Goal: Task Accomplishment & Management: Manage account settings

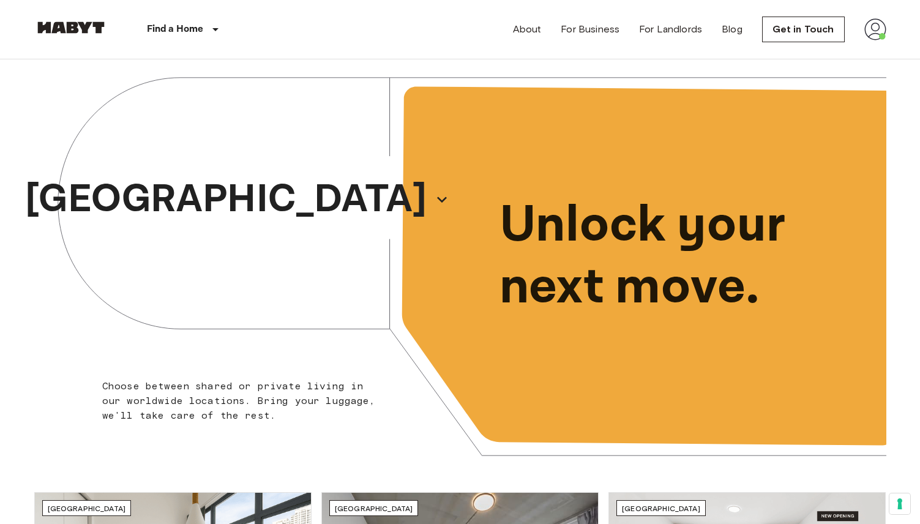
click at [876, 29] on img at bounding box center [875, 29] width 22 height 22
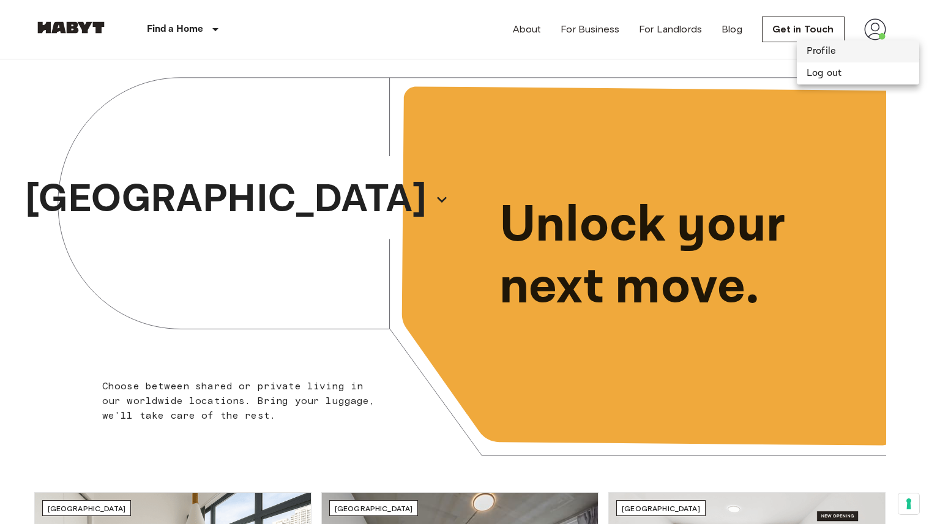
click at [816, 53] on li "Profile" at bounding box center [858, 51] width 122 height 22
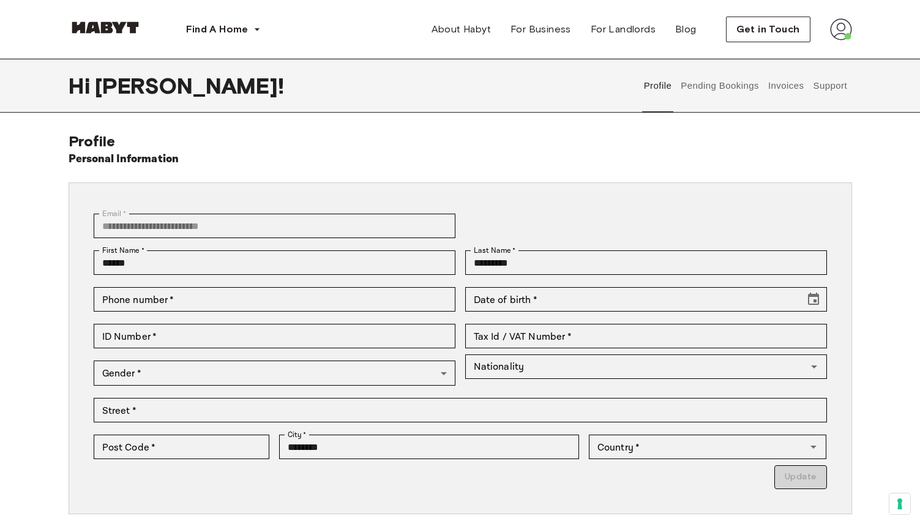
click at [538, 130] on div "**********" at bounding box center [460, 330] width 920 height 542
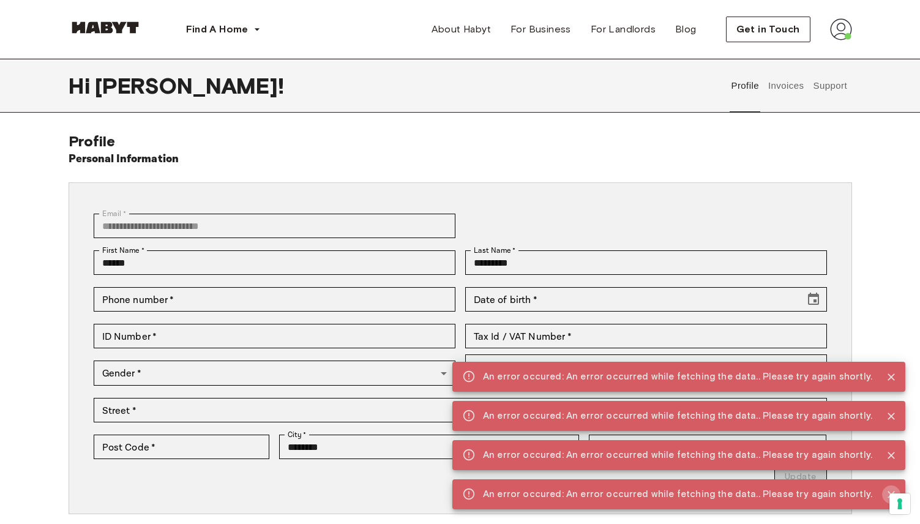
click at [890, 490] on icon "Close" at bounding box center [891, 494] width 12 height 12
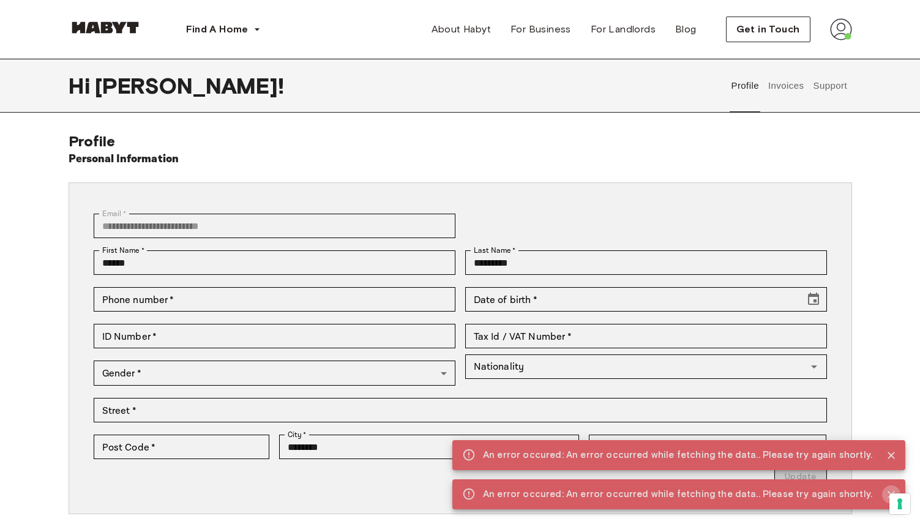
click at [891, 490] on icon "Close" at bounding box center [891, 494] width 12 height 12
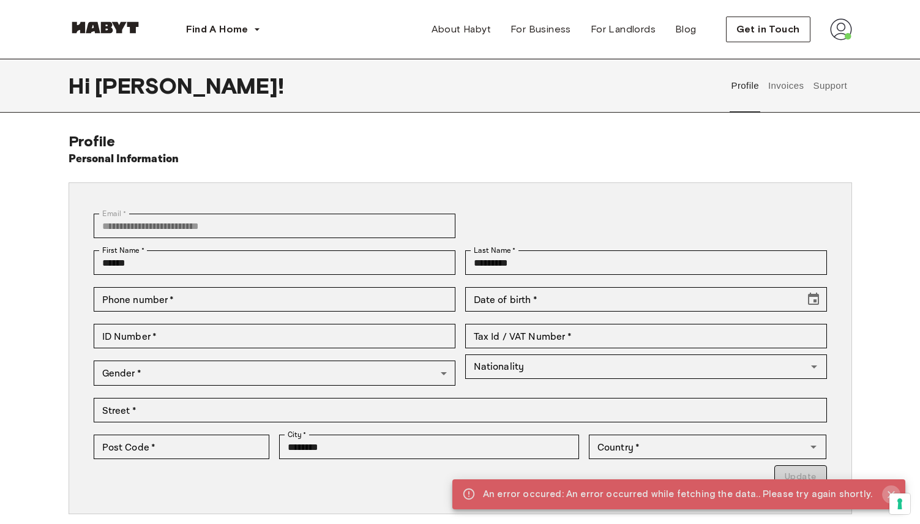
click at [891, 488] on icon "Close" at bounding box center [891, 494] width 12 height 12
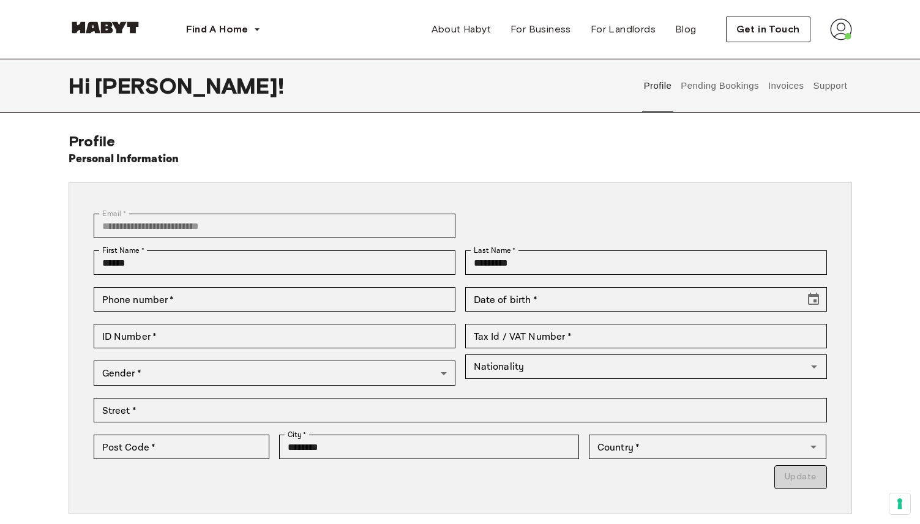
click at [506, 161] on div "Personal Information" at bounding box center [460, 159] width 783 height 17
click at [347, 9] on div "Find A Home [GEOGRAPHIC_DATA] [GEOGRAPHIC_DATA] [GEOGRAPHIC_DATA] [GEOGRAPHIC_D…" at bounding box center [460, 29] width 783 height 59
